Goal: Task Accomplishment & Management: Complete application form

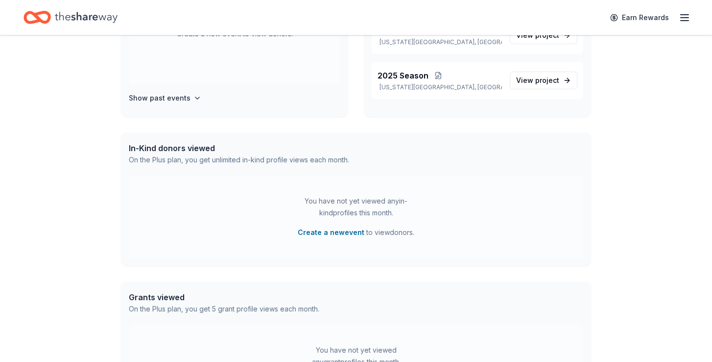
scroll to position [210, 0]
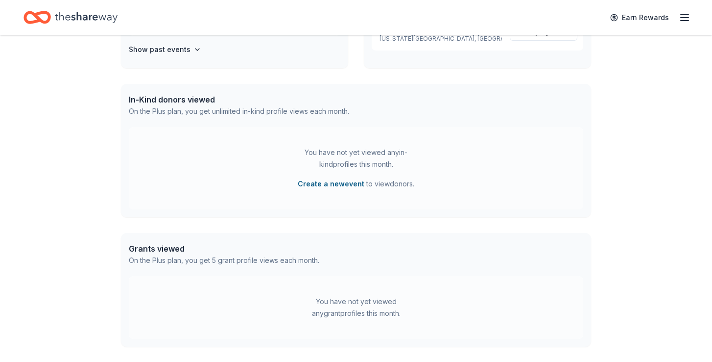
click at [340, 185] on button "Create a new event" at bounding box center [331, 184] width 67 height 12
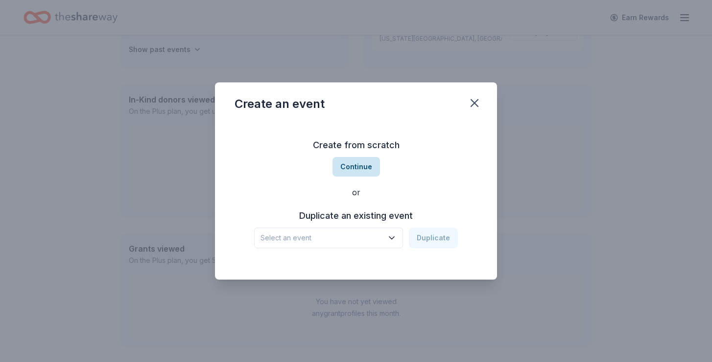
click at [360, 168] on button "Continue" at bounding box center [357, 167] width 48 height 20
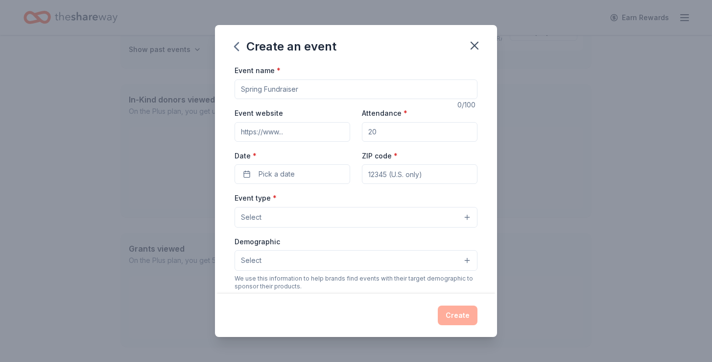
click at [306, 84] on input "Event name *" at bounding box center [356, 89] width 243 height 20
type input "R"
type input "Season Baskets"
click at [301, 131] on input "Event website" at bounding box center [293, 132] width 116 height 20
type input "mthkc.com"
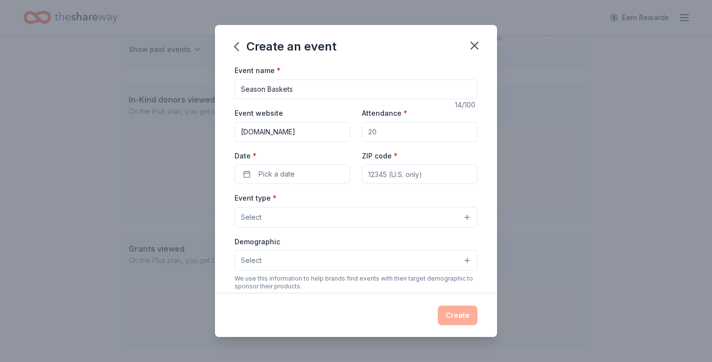
click at [414, 134] on input "Attendance *" at bounding box center [420, 132] width 116 height 20
type input "4000"
click at [310, 171] on button "Pick a date" at bounding box center [293, 174] width 116 height 20
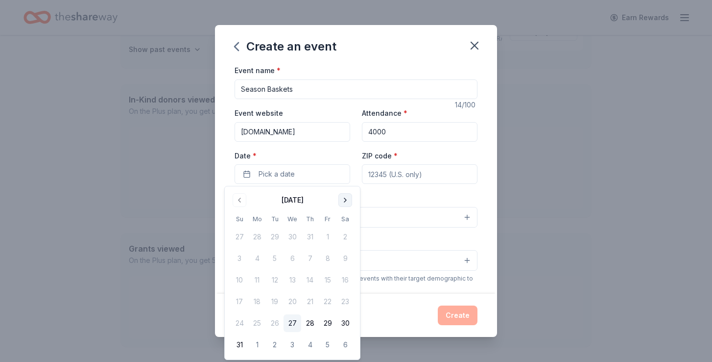
click at [346, 199] on button "Go to next month" at bounding box center [346, 200] width 14 height 14
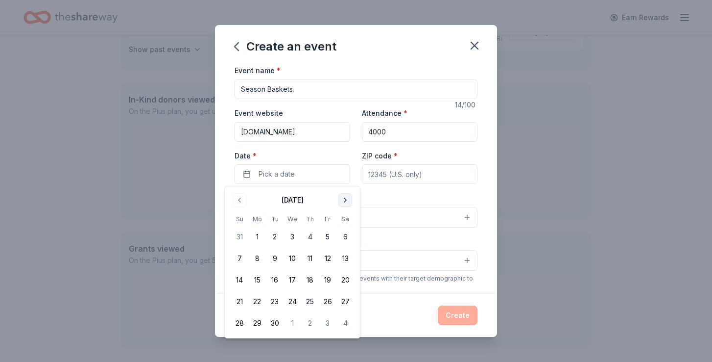
click at [346, 205] on button "Go to next month" at bounding box center [346, 200] width 14 height 14
click at [309, 235] on button "2" at bounding box center [310, 237] width 18 height 18
click at [564, 185] on div "Create an event Event name * Season Baskets 14 /100 Event website mthkc.com Att…" at bounding box center [356, 181] width 712 height 362
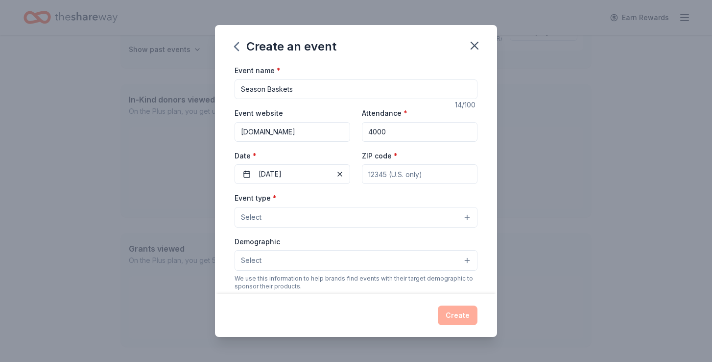
click at [405, 180] on input "ZIP code *" at bounding box center [420, 174] width 116 height 20
type input "64152"
click at [345, 218] on button "Select" at bounding box center [356, 217] width 243 height 21
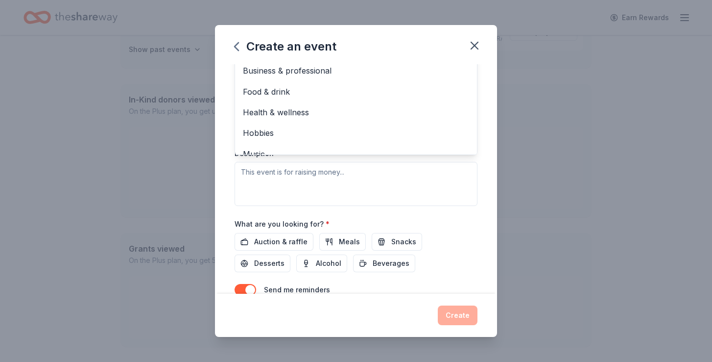
scroll to position [194, 0]
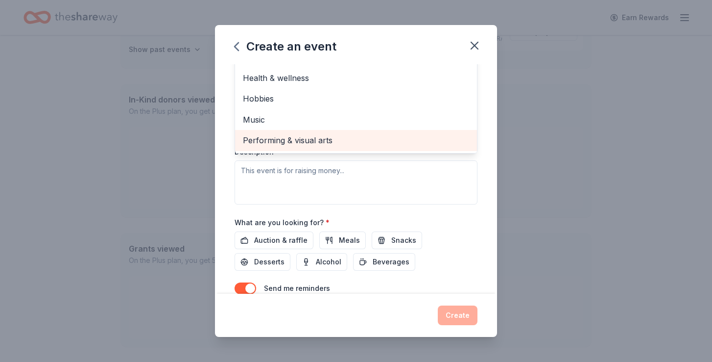
click at [350, 139] on span "Performing & visual arts" at bounding box center [356, 140] width 226 height 13
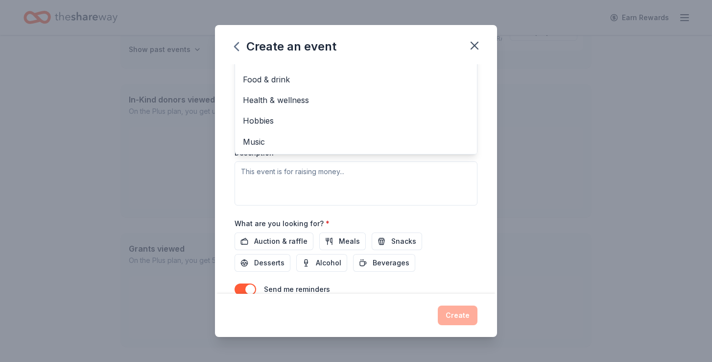
click at [185, 212] on div "Create an event Event name * Season Baskets 14 /100 Event website mthkc.com Att…" at bounding box center [356, 181] width 712 height 362
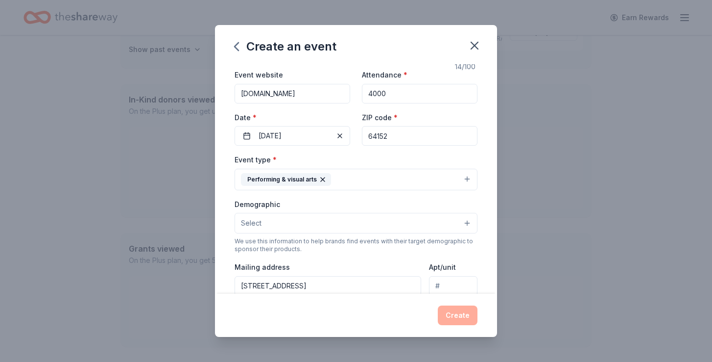
click at [356, 181] on button "Performing & visual arts" at bounding box center [356, 180] width 243 height 22
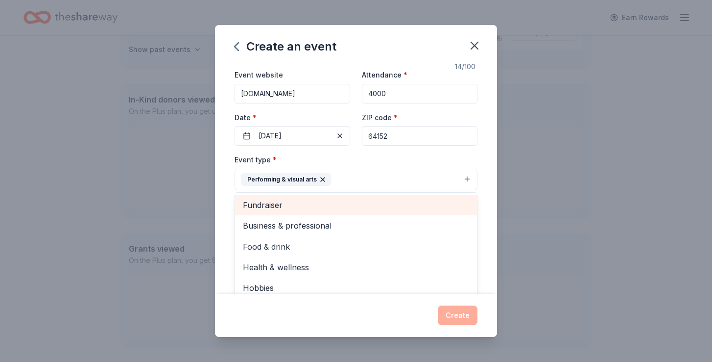
click at [346, 206] on span "Fundraiser" at bounding box center [356, 204] width 226 height 13
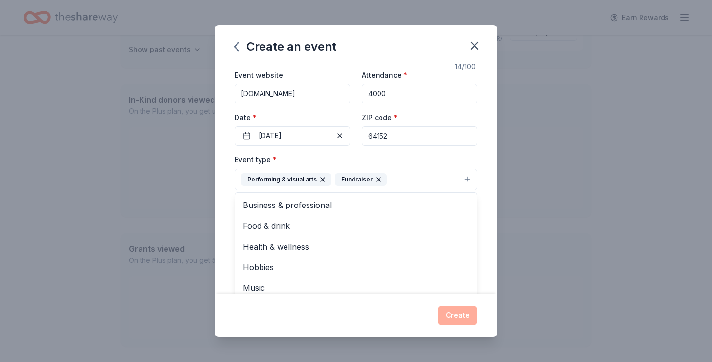
click at [202, 198] on div "Create an event Event name * Season Baskets 14 /100 Event website mthkc.com Att…" at bounding box center [356, 181] width 712 height 362
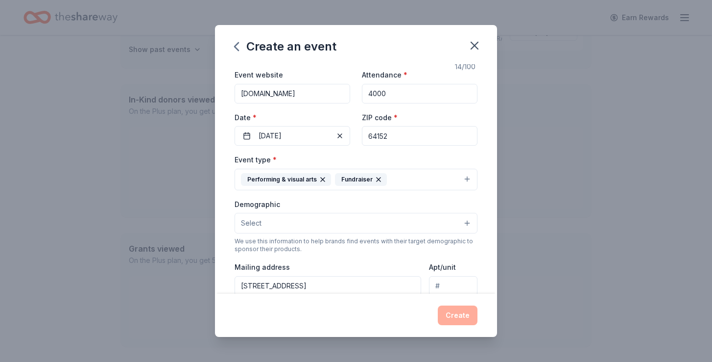
click at [309, 223] on button "Select" at bounding box center [356, 223] width 243 height 21
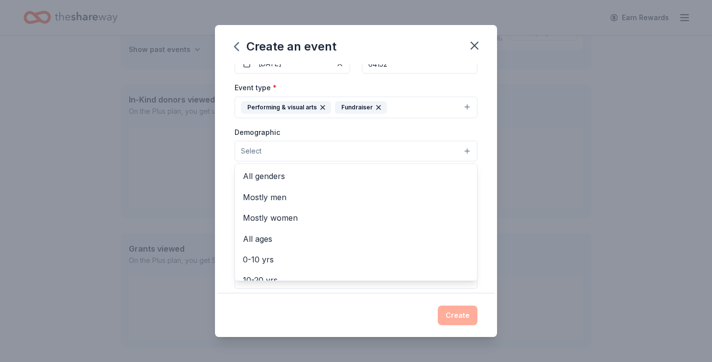
scroll to position [117, 0]
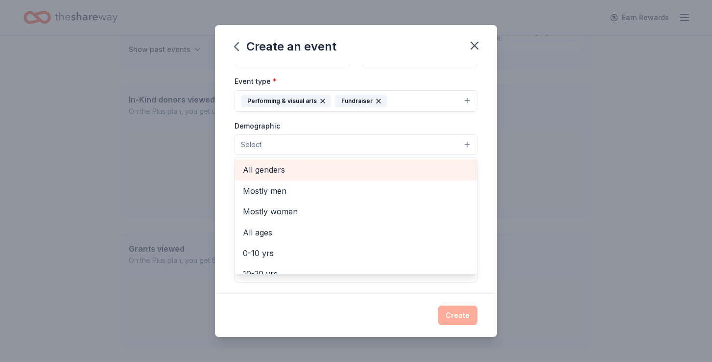
click at [300, 178] on div "All genders" at bounding box center [356, 169] width 242 height 21
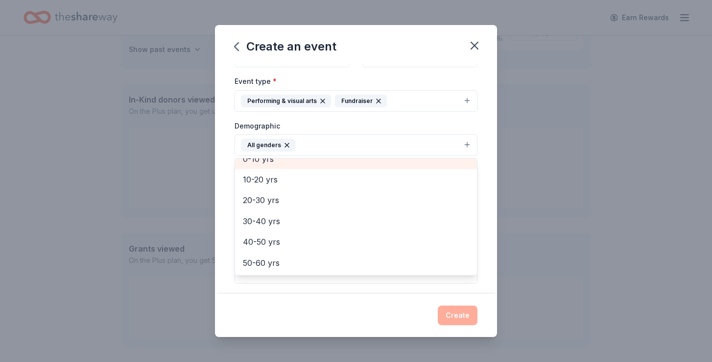
scroll to position [75, 0]
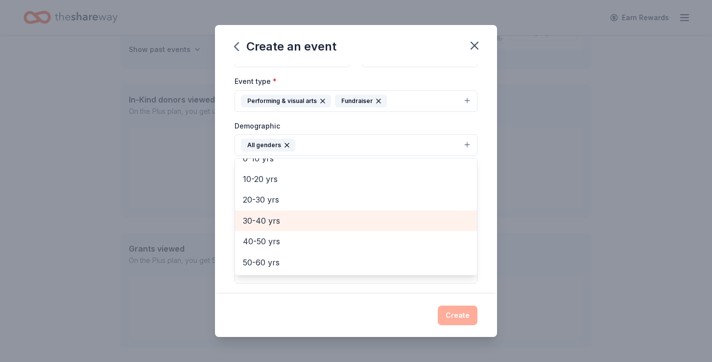
click at [308, 223] on span "30-40 yrs" at bounding box center [356, 220] width 226 height 13
click at [305, 228] on div "40-50 yrs" at bounding box center [356, 220] width 242 height 21
click at [305, 228] on div "50-60 yrs" at bounding box center [356, 220] width 242 height 21
click at [305, 228] on div "60-70 yrs" at bounding box center [356, 221] width 242 height 21
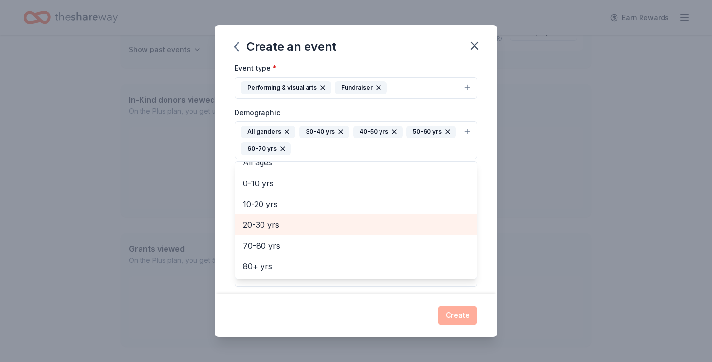
scroll to position [134, 0]
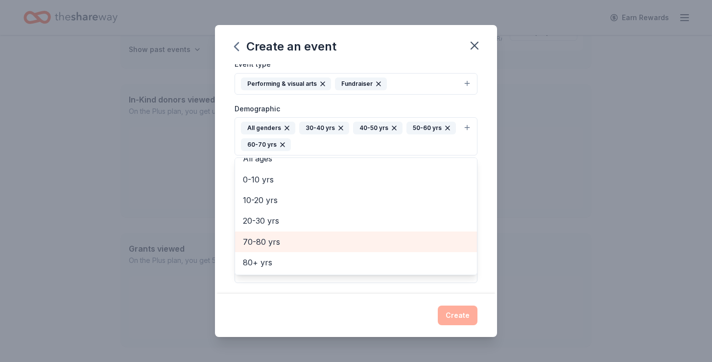
click at [365, 240] on span "70-80 yrs" at bounding box center [356, 241] width 226 height 13
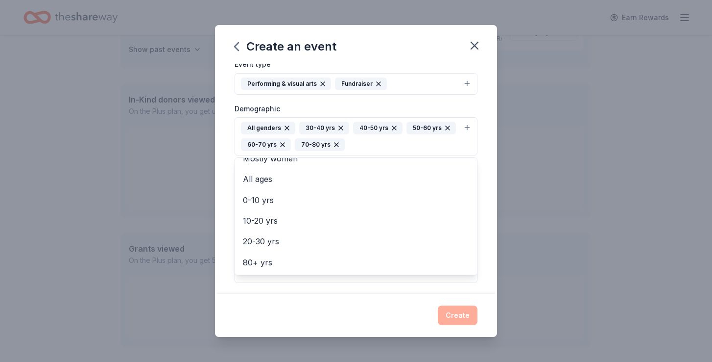
click at [589, 217] on div "Create an event Event name * Season Baskets 14 /100 Event website mthkc.com Att…" at bounding box center [356, 181] width 712 height 362
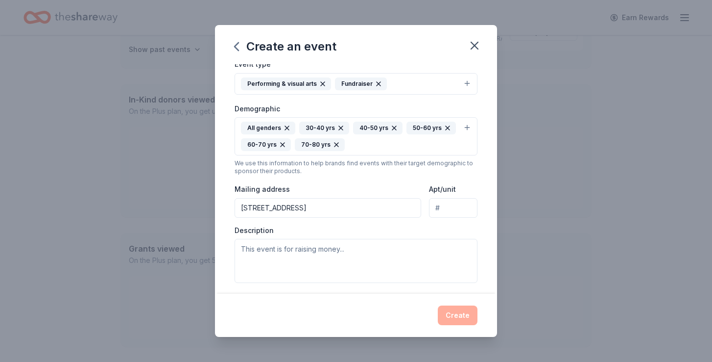
scroll to position [148, 0]
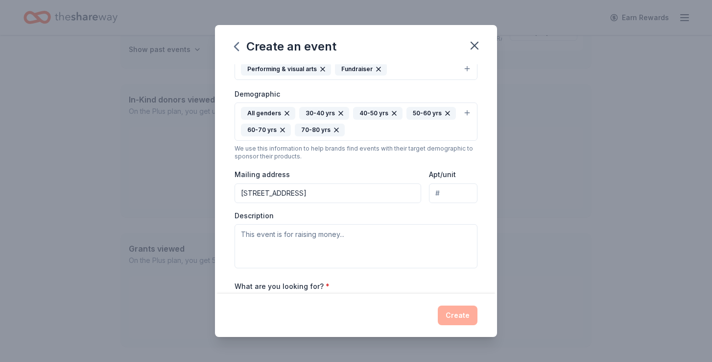
click at [381, 196] on input "6155 Timberidge Ct" at bounding box center [328, 193] width 187 height 20
type input "2450 Grand Blvd"
click at [460, 196] on input "Apt/unit" at bounding box center [453, 193] width 49 height 20
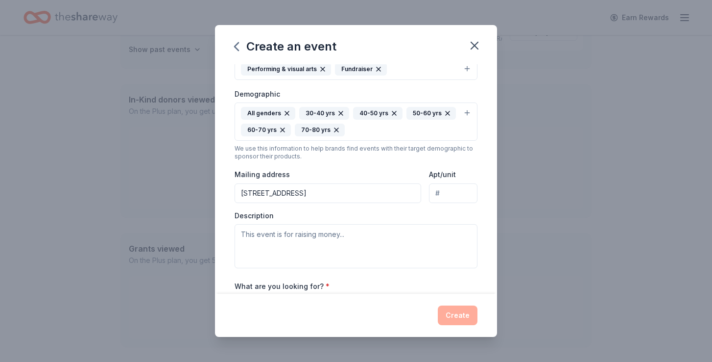
type input "Suite 301"
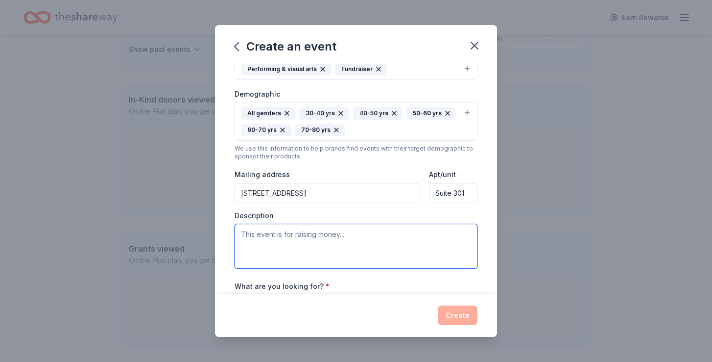
click at [417, 235] on textarea at bounding box center [356, 246] width 243 height 44
type textarea "W"
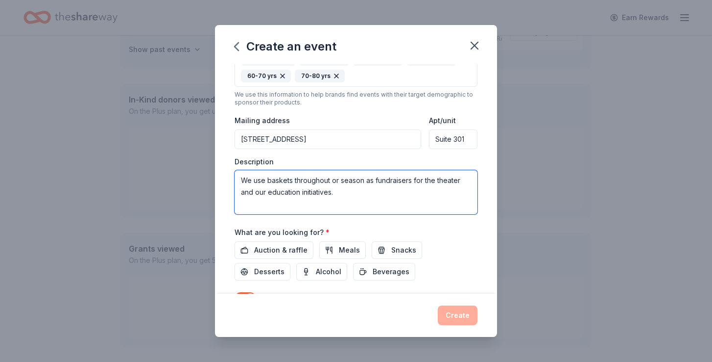
scroll to position [215, 0]
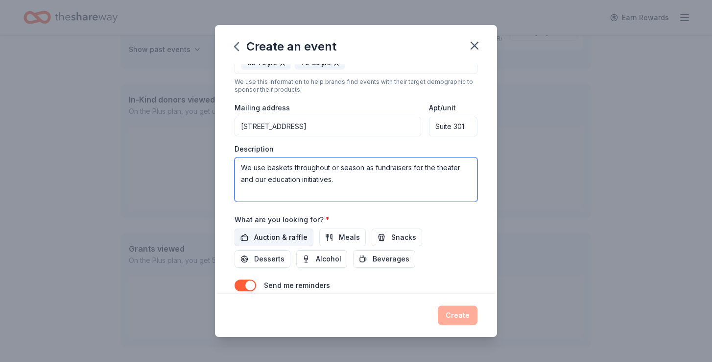
type textarea "We use baskets throughout or season as fundraisers for the theater and our educ…"
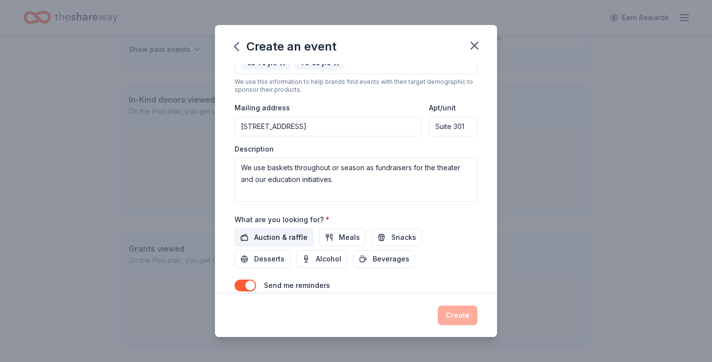
click at [304, 234] on span "Auction & raffle" at bounding box center [280, 237] width 53 height 12
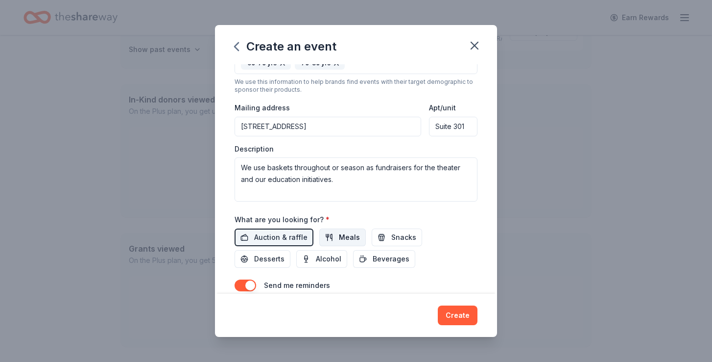
click at [339, 237] on span "Meals" at bounding box center [349, 237] width 21 height 12
click at [351, 245] on button "Meals" at bounding box center [342, 237] width 47 height 18
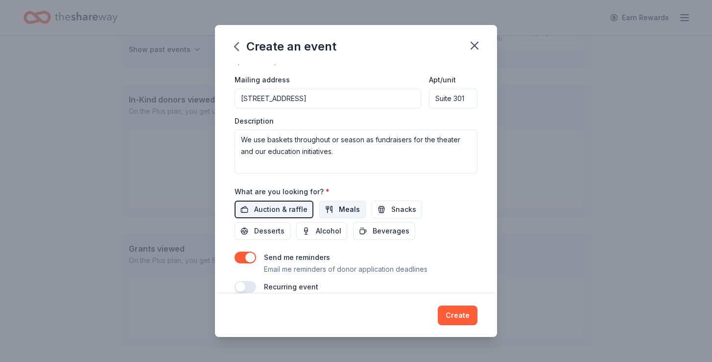
scroll to position [258, 0]
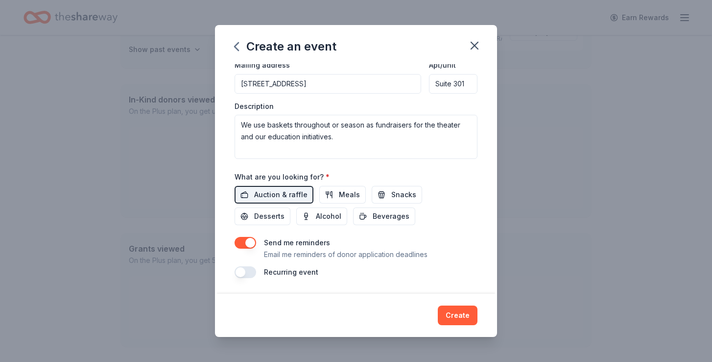
click at [252, 273] on button "button" at bounding box center [246, 272] width 22 height 12
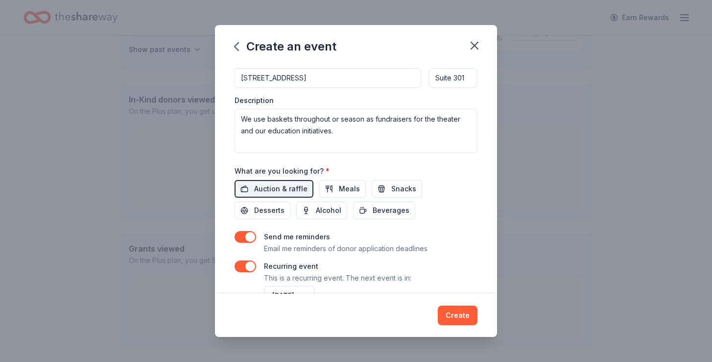
scroll to position [293, 0]
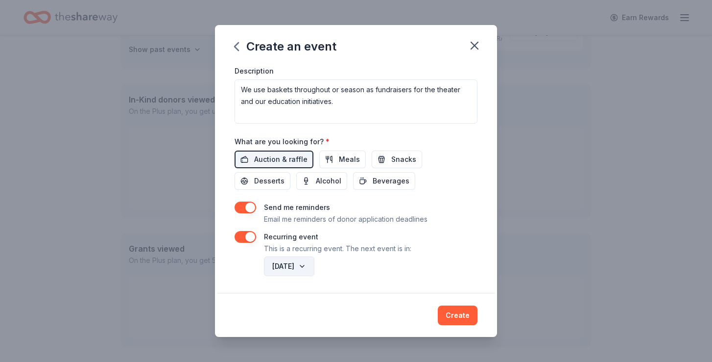
click at [315, 268] on button "October 2026" at bounding box center [289, 266] width 50 height 20
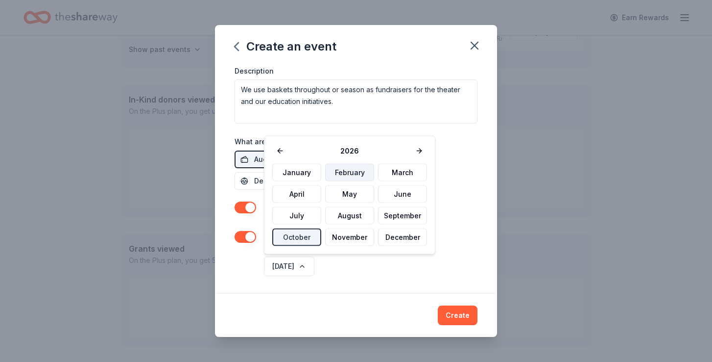
click at [351, 175] on button "February" at bounding box center [349, 173] width 49 height 18
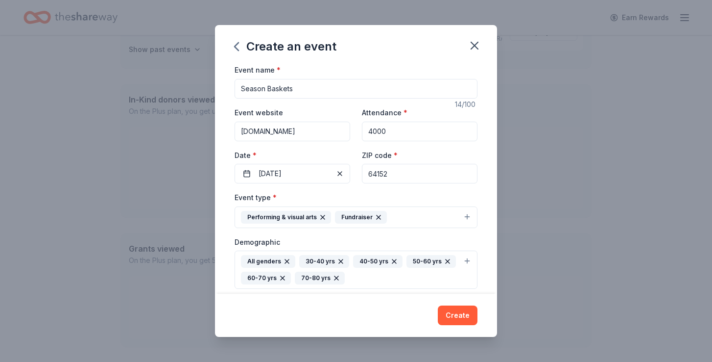
scroll to position [0, 0]
click at [307, 89] on input "Season Baskets" at bounding box center [356, 89] width 243 height 20
click at [378, 46] on div "Create an event" at bounding box center [356, 44] width 282 height 39
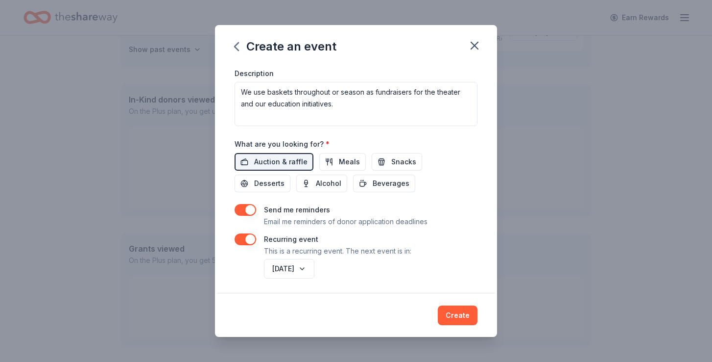
scroll to position [293, 0]
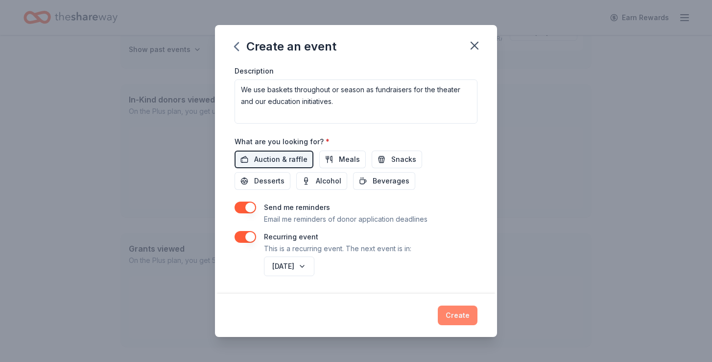
click at [459, 315] on button "Create" at bounding box center [458, 315] width 40 height 20
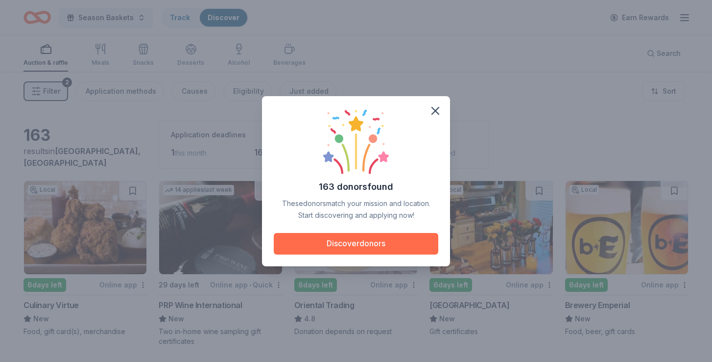
click at [399, 250] on button "Discover donors" at bounding box center [356, 244] width 165 height 22
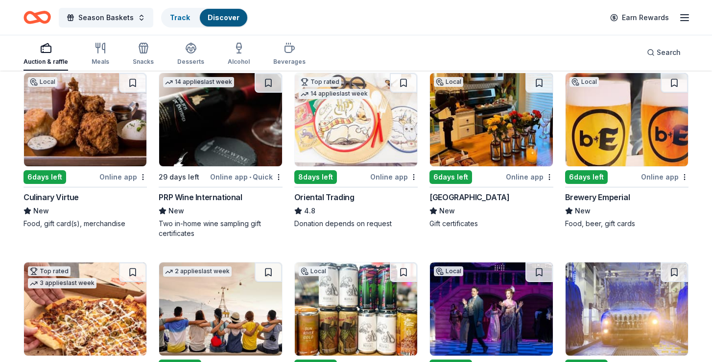
scroll to position [80, 0]
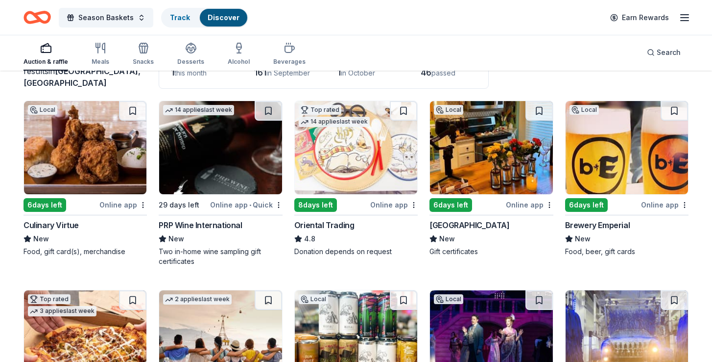
click at [509, 154] on img at bounding box center [491, 147] width 122 height 93
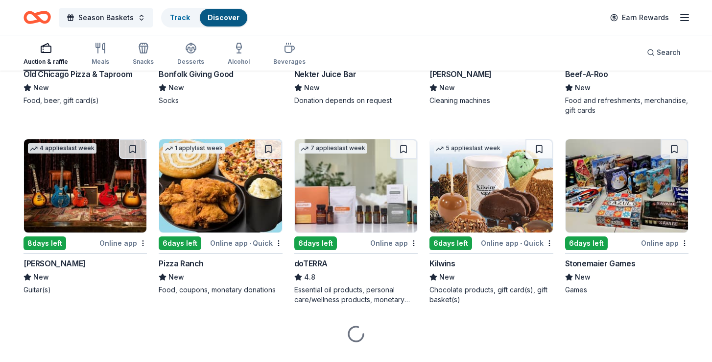
scroll to position [2111, 0]
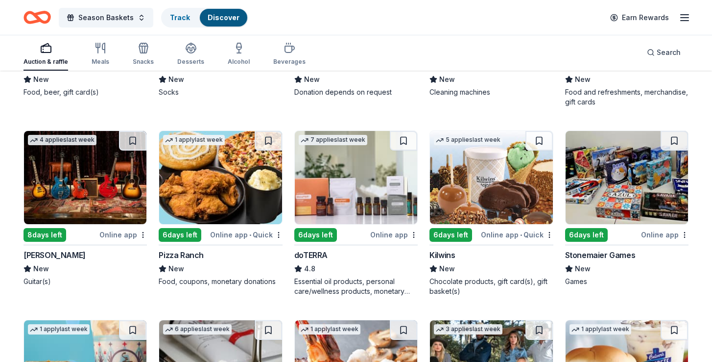
click at [89, 192] on img at bounding box center [85, 177] width 122 height 93
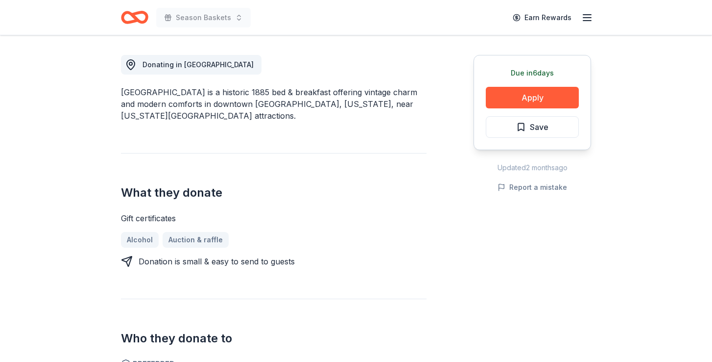
scroll to position [250, 0]
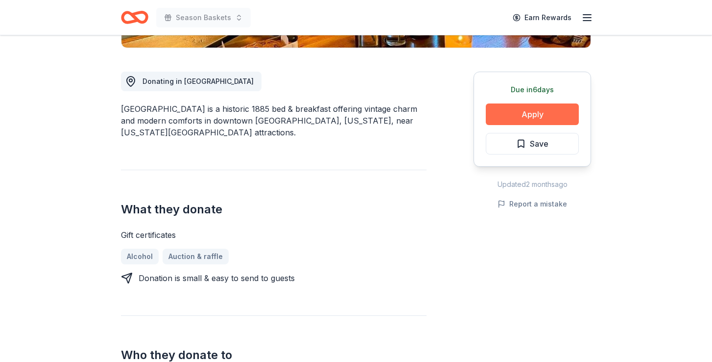
click at [545, 113] on button "Apply" at bounding box center [532, 114] width 93 height 22
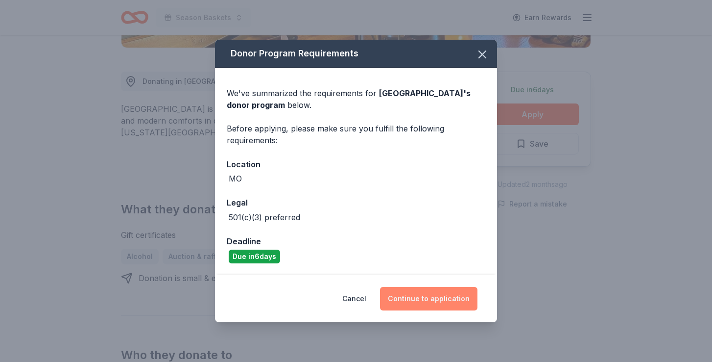
click at [425, 298] on button "Continue to application" at bounding box center [429, 299] width 98 height 24
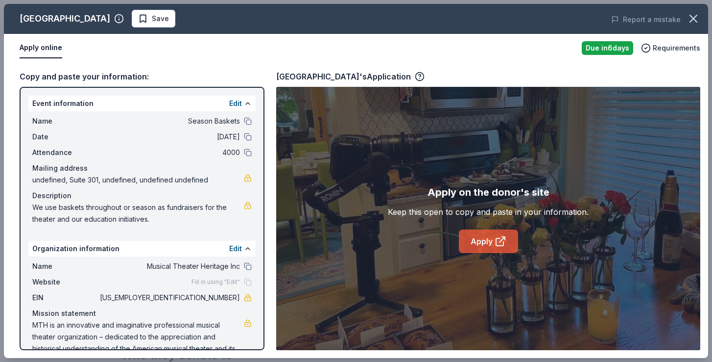
click at [480, 241] on link "Apply" at bounding box center [488, 241] width 59 height 24
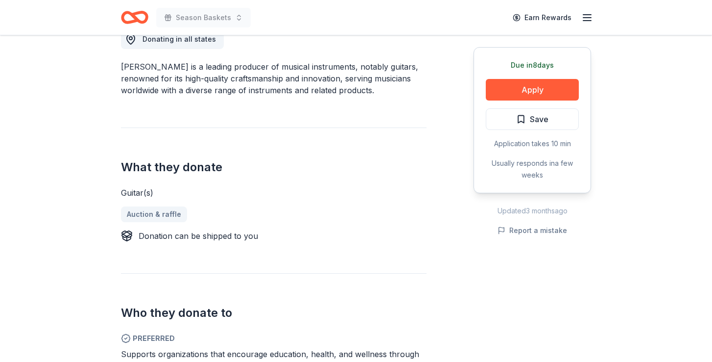
scroll to position [223, 0]
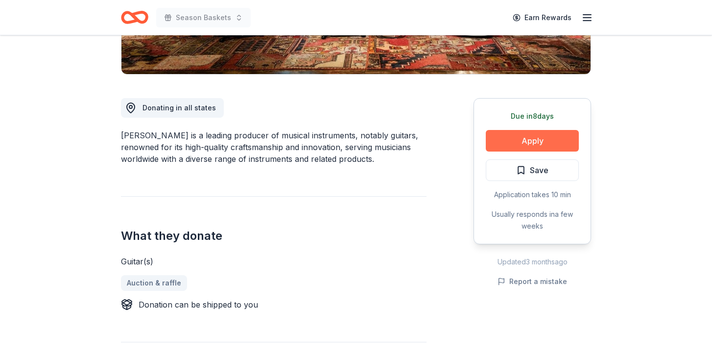
click at [531, 139] on button "Apply" at bounding box center [532, 141] width 93 height 22
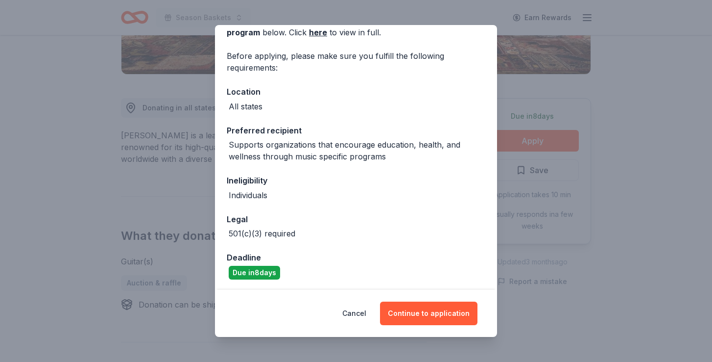
scroll to position [59, 0]
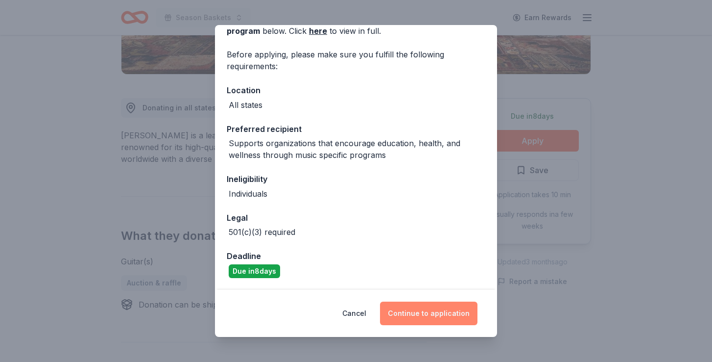
click at [405, 318] on button "Continue to application" at bounding box center [429, 313] width 98 height 24
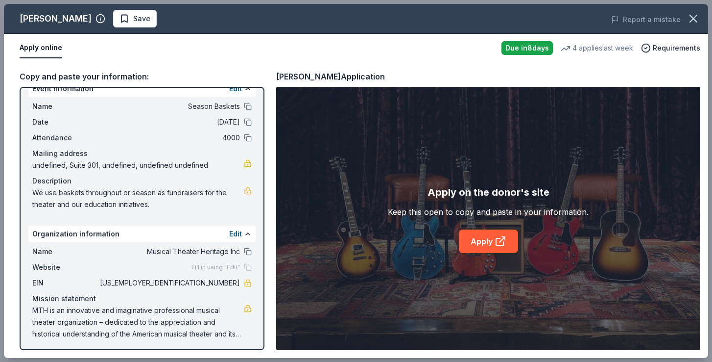
scroll to position [17, 0]
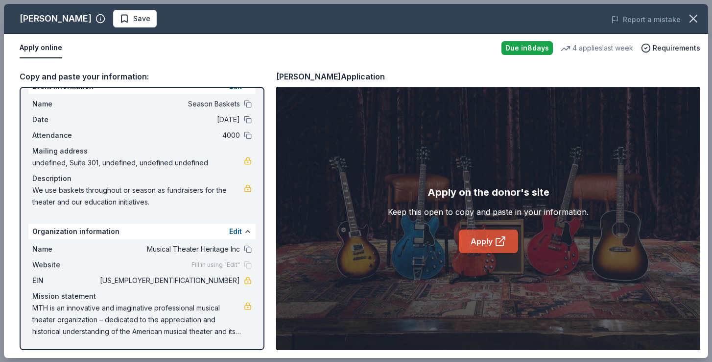
click at [488, 238] on link "Apply" at bounding box center [488, 241] width 59 height 24
